Goal: Download file/media

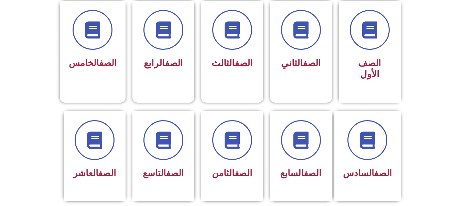
scroll to position [199, 0]
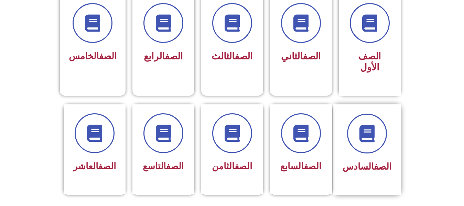
click at [367, 162] on span "الصف السادس" at bounding box center [367, 167] width 49 height 10
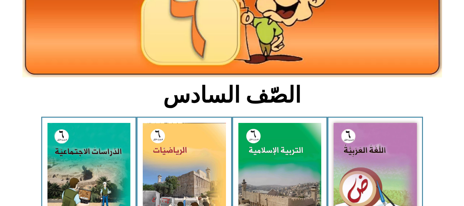
scroll to position [146, 0]
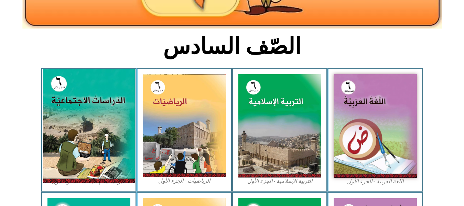
click at [98, 174] on img at bounding box center [89, 126] width 92 height 114
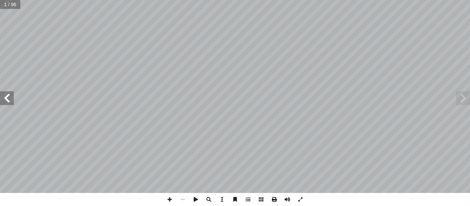
click at [272, 201] on span at bounding box center [274, 199] width 13 height 13
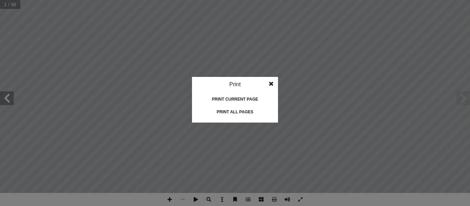
click at [235, 112] on div "Print all pages" at bounding box center [235, 112] width 69 height 11
